Goal: Task Accomplishment & Management: Use online tool/utility

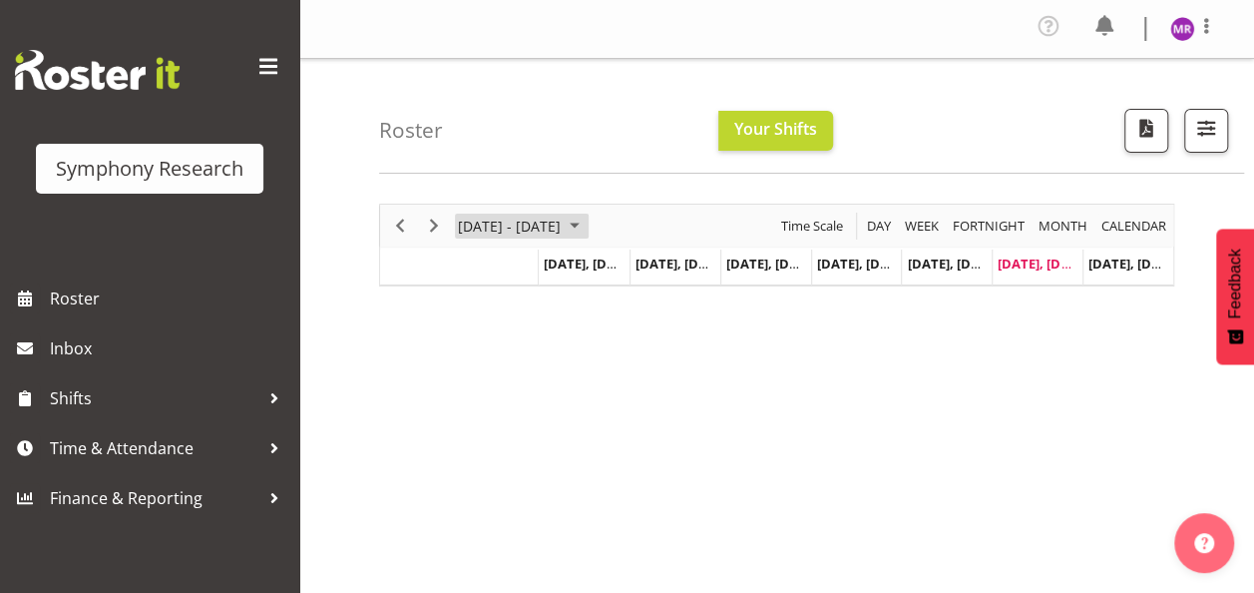
click at [587, 225] on span "August 25 - 31, 2025" at bounding box center [575, 225] width 24 height 25
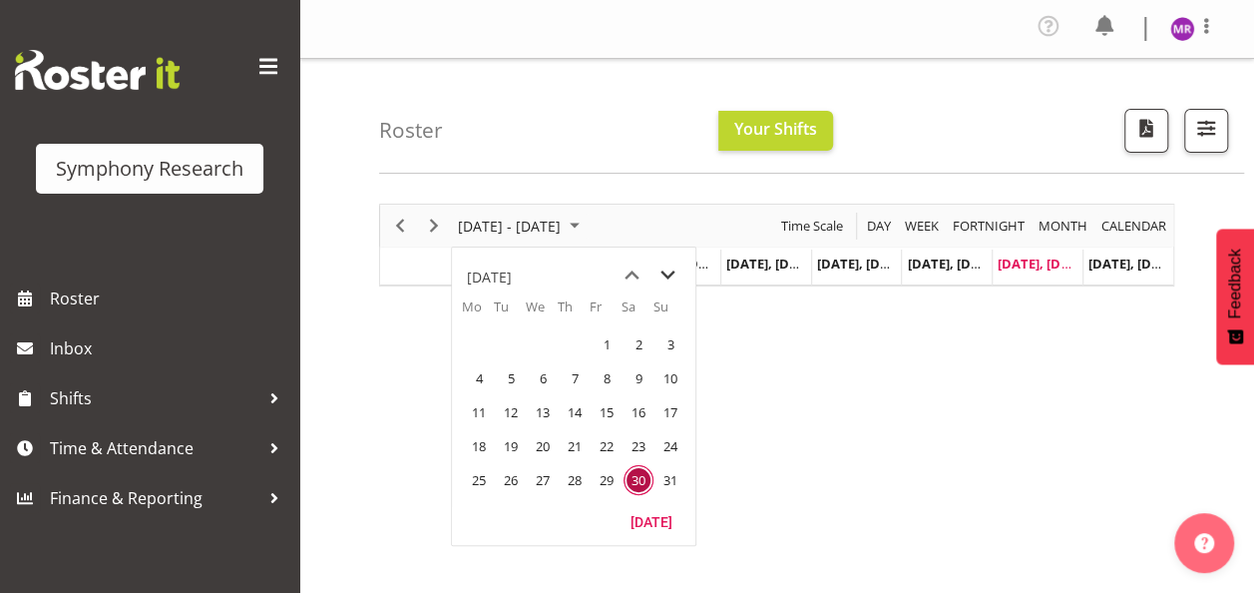
click at [664, 269] on span "next month" at bounding box center [667, 275] width 35 height 36
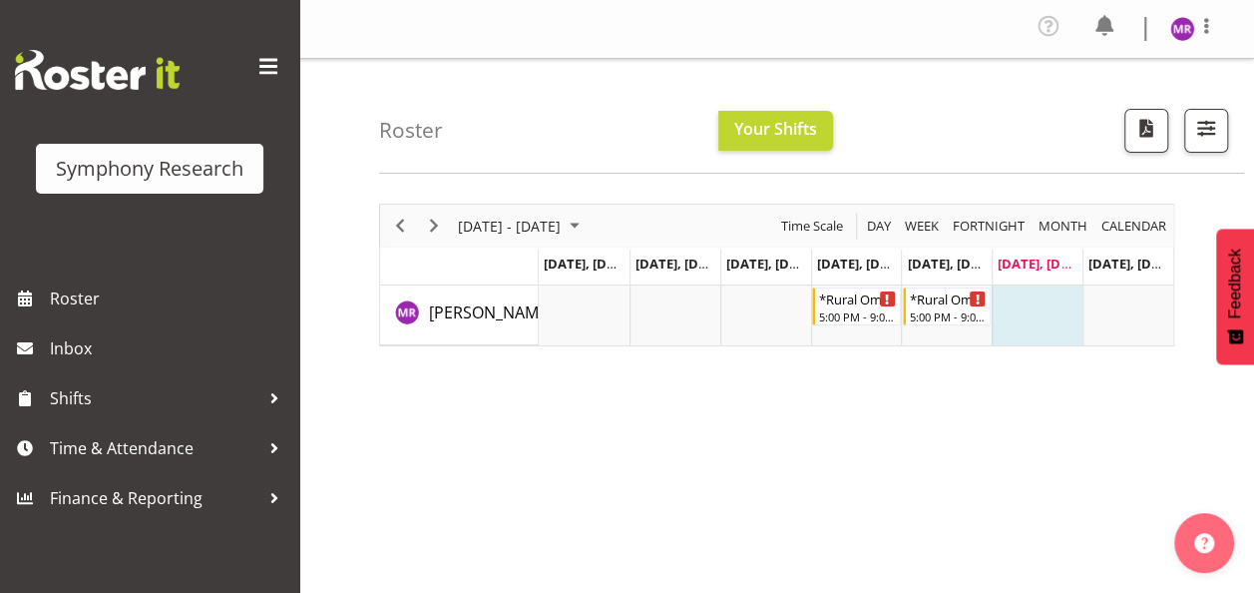
click at [670, 146] on div "Roster Your Shifts All Locations Clear MM Symphony Select All Deselect All All …" at bounding box center [811, 116] width 865 height 115
click at [587, 224] on span "August 25 - 31, 2025" at bounding box center [575, 225] width 24 height 25
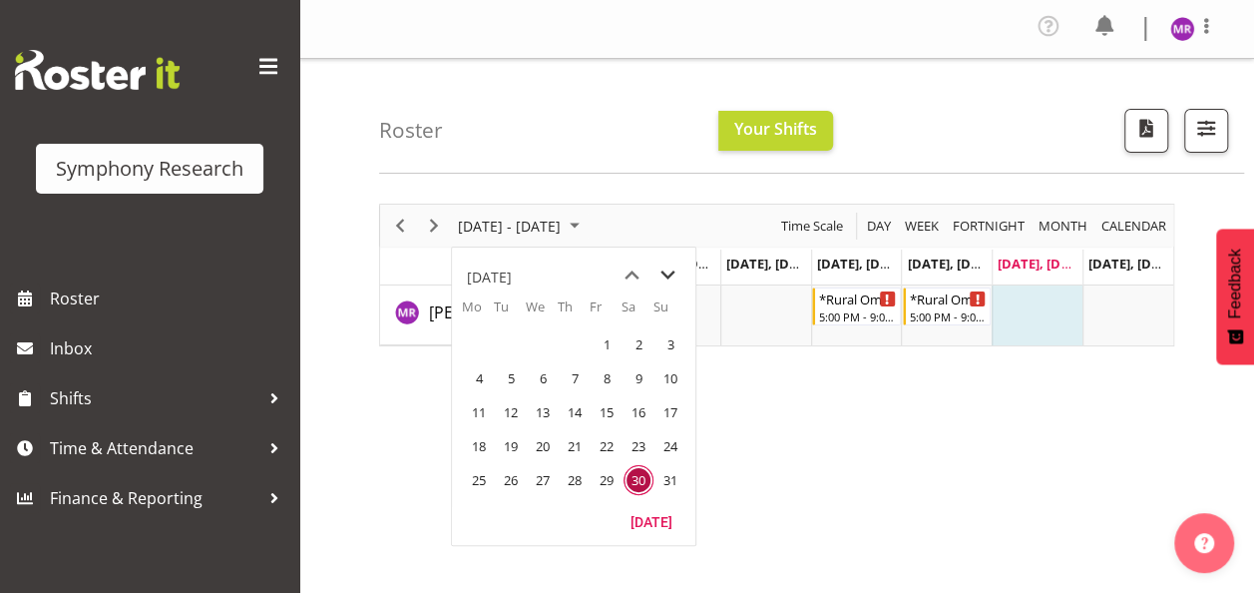
click at [678, 278] on span "next month" at bounding box center [667, 275] width 35 height 36
click at [670, 274] on span "next month" at bounding box center [667, 275] width 35 height 36
click at [628, 271] on span "previous month" at bounding box center [631, 275] width 35 height 36
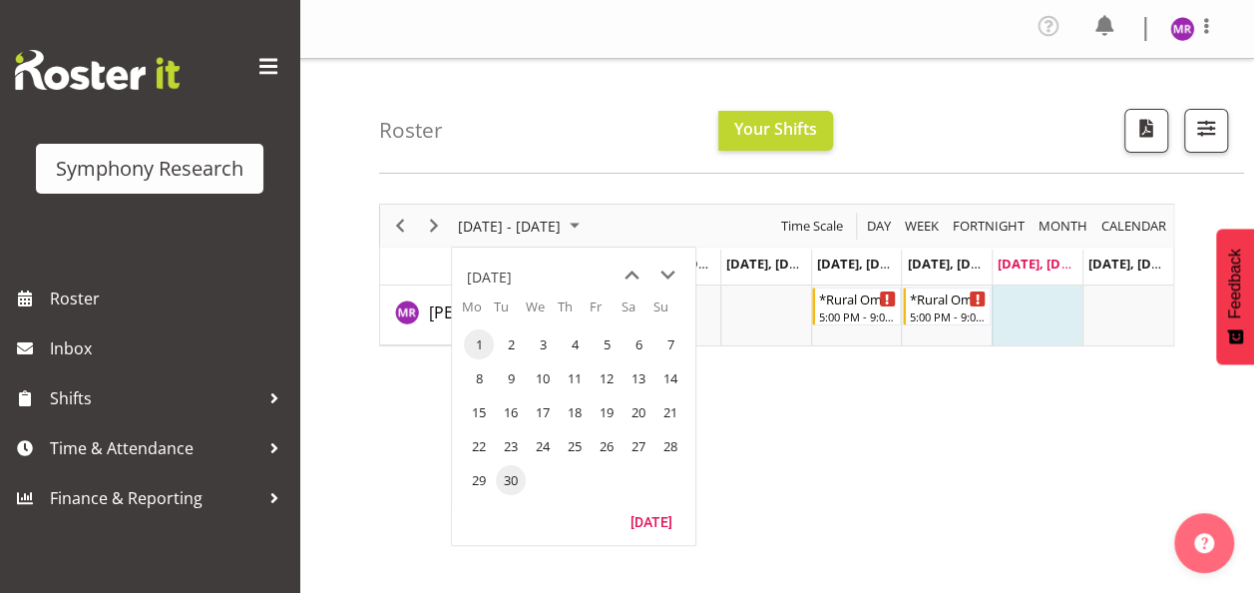
click at [477, 345] on span "1" at bounding box center [479, 344] width 30 height 30
